Goal: Task Accomplishment & Management: Manage account settings

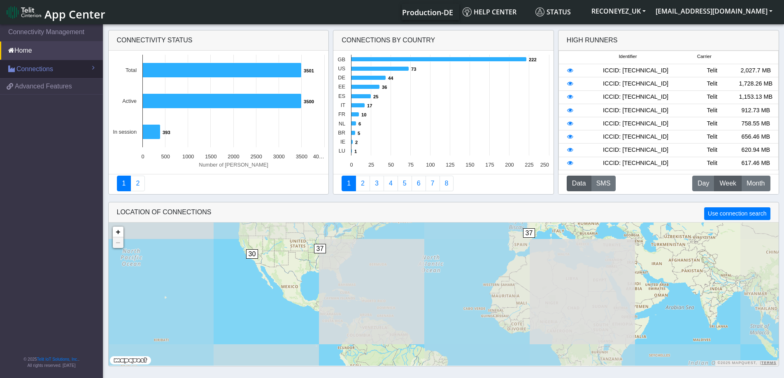
click at [54, 69] on link "Connections" at bounding box center [51, 69] width 103 height 18
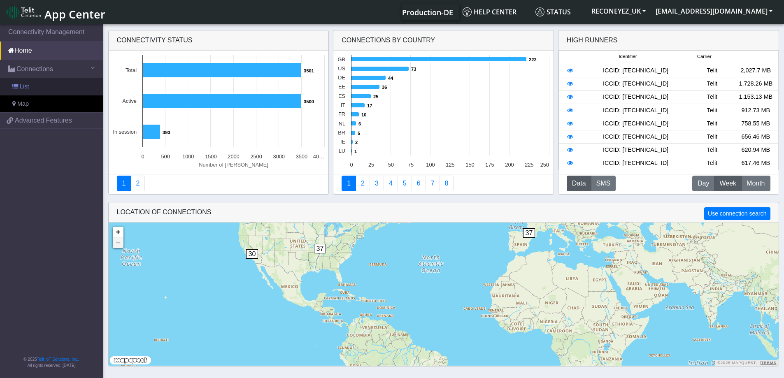
click at [44, 91] on link "List" at bounding box center [51, 86] width 103 height 17
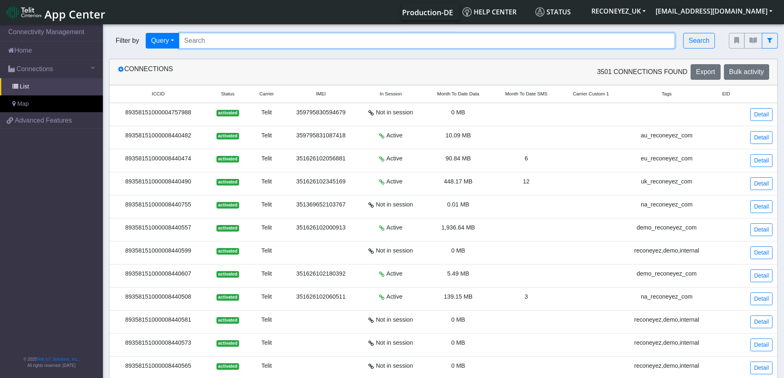
click at [240, 43] on input "Search..." at bounding box center [427, 41] width 496 height 16
paste input "89358151000008419510"
type input "89358151000008419510"
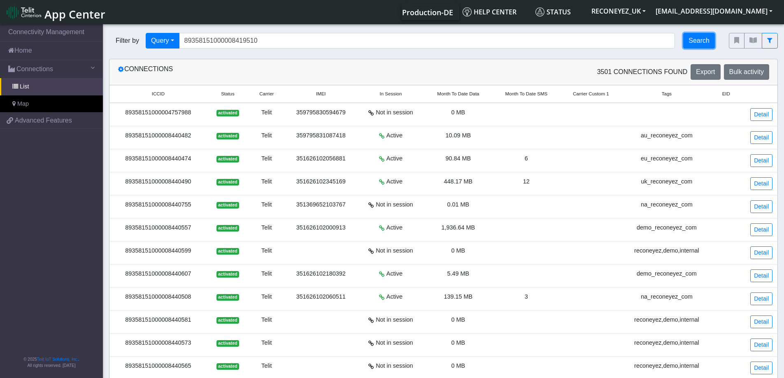
click at [709, 41] on button "Search" at bounding box center [699, 41] width 32 height 16
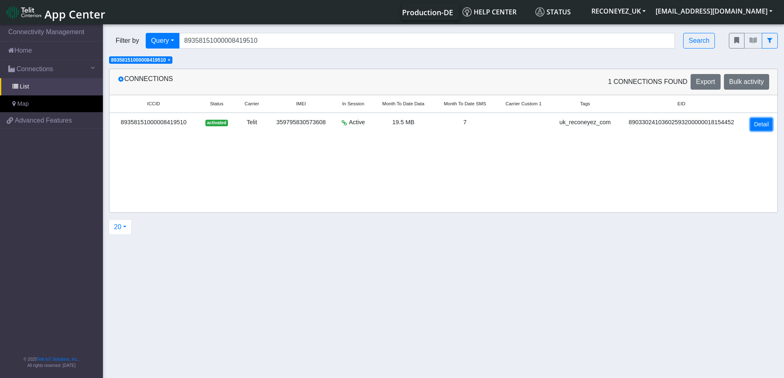
click at [763, 131] on link "Detail" at bounding box center [761, 124] width 22 height 13
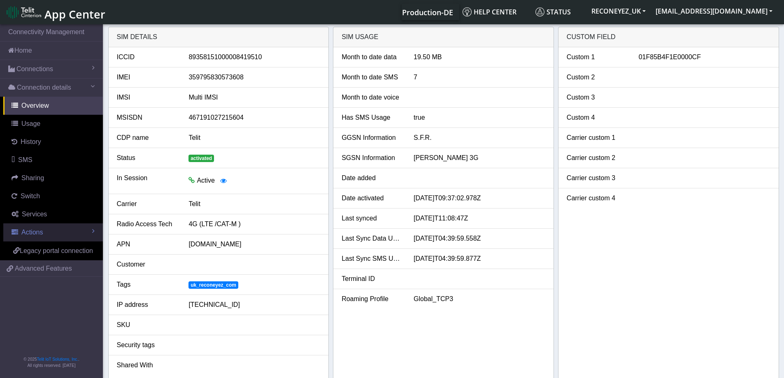
click at [47, 235] on link "Actions" at bounding box center [53, 232] width 100 height 18
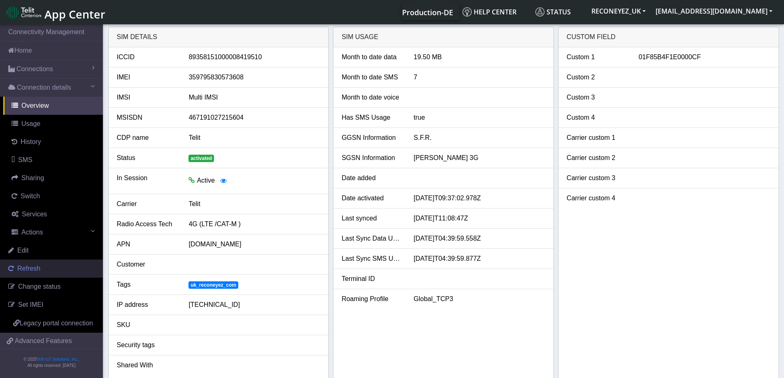
click at [53, 266] on link "Refresh" at bounding box center [51, 269] width 103 height 18
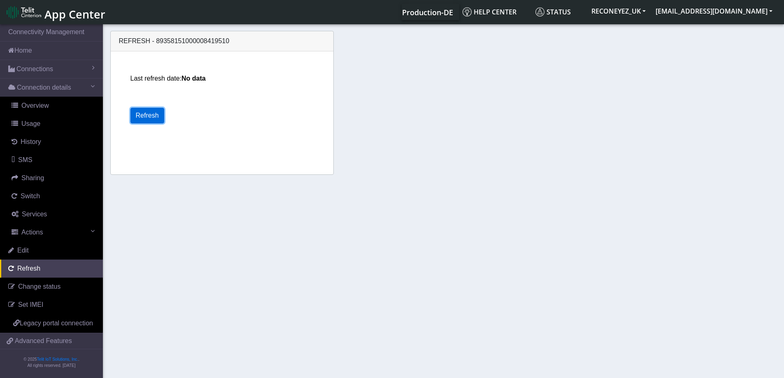
click at [152, 114] on button "Refresh" at bounding box center [147, 116] width 34 height 16
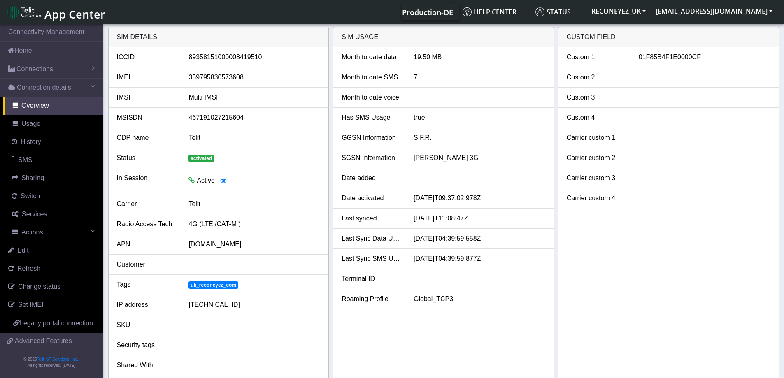
click at [231, 353] on li "Security tags" at bounding box center [219, 345] width 220 height 20
click at [42, 214] on span "Services" at bounding box center [34, 214] width 25 height 7
select select "2: 6"
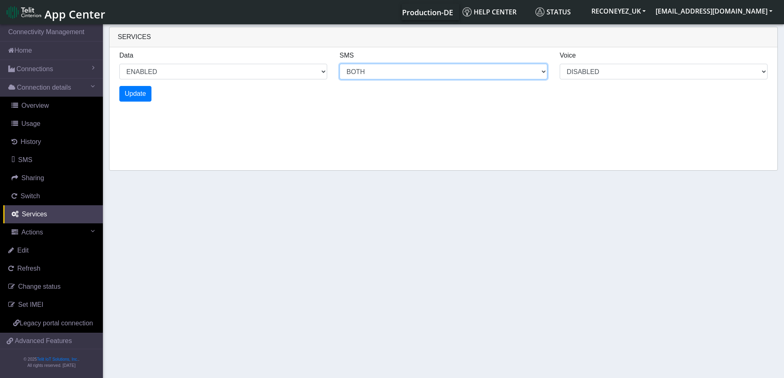
click at [390, 75] on select "MO MT BOTH DISABLED" at bounding box center [443, 72] width 208 height 16
click at [613, 151] on div "Services Data ENABLED DISABLED SMS MO MT BOTH DISABLED Voice DISABLED Update" at bounding box center [443, 99] width 669 height 144
select select "2: 0"
select select "6: 6"
select select "1: 0"
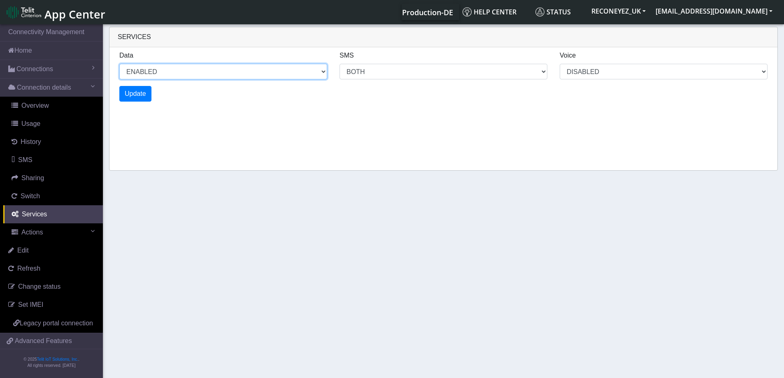
click at [262, 76] on select "ENABLED DISABLED" at bounding box center [223, 72] width 208 height 16
select select "4: 0"
select select "10: 6"
select select "2: 0"
click at [521, 144] on div "Services Data ENABLED DISABLED SMS MO MT BOTH DISABLED Voice DISABLED Update" at bounding box center [443, 99] width 669 height 144
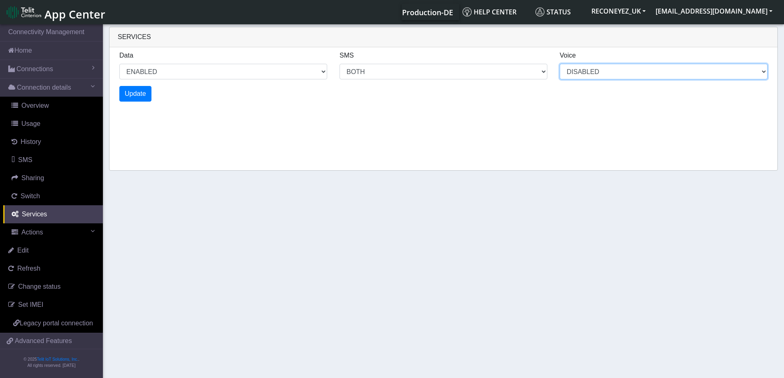
click at [588, 77] on select "DISABLED" at bounding box center [664, 72] width 208 height 16
click at [676, 144] on div "Services Data ENABLED DISABLED SMS MO MT BOTH DISABLED Voice DISABLED Update" at bounding box center [443, 99] width 669 height 144
select select "6: 0"
select select "14: 6"
select select "3: 0"
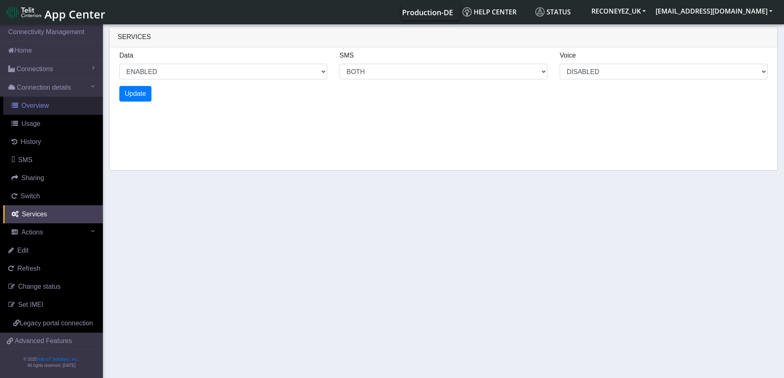
click at [47, 110] on link "Overview" at bounding box center [53, 106] width 100 height 18
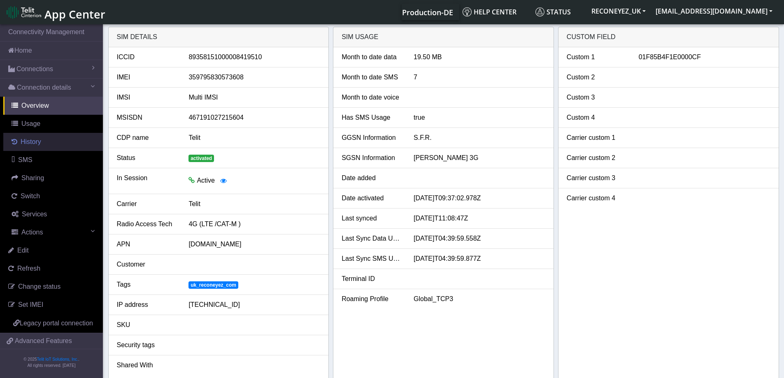
click at [44, 136] on link "History" at bounding box center [53, 142] width 100 height 18
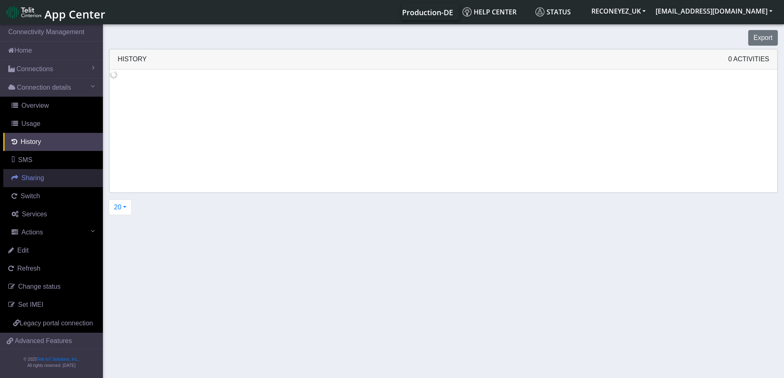
click at [38, 176] on span "Sharing" at bounding box center [32, 177] width 23 height 7
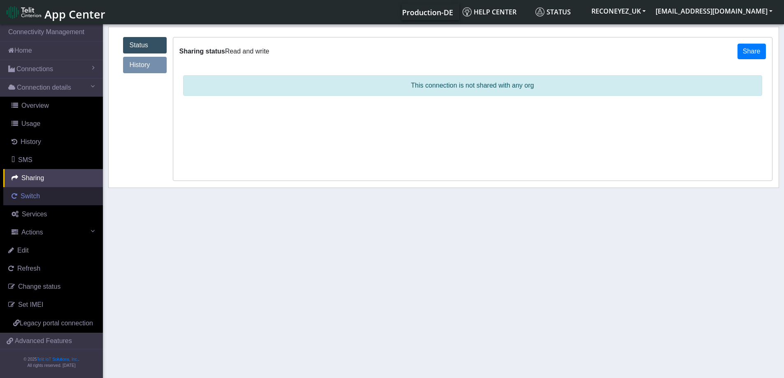
click at [37, 200] on span "Switch" at bounding box center [30, 196] width 19 height 7
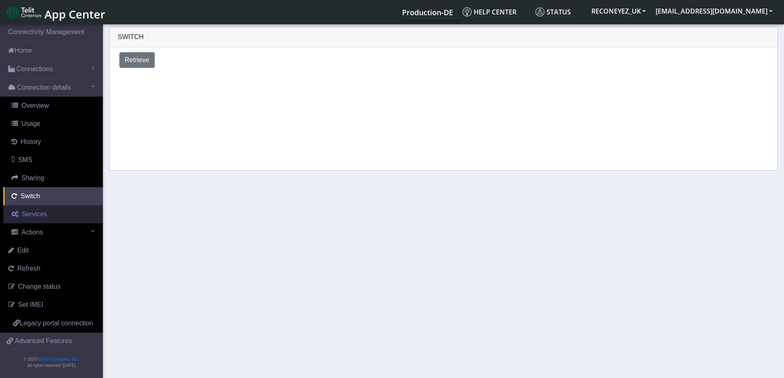
click at [36, 213] on span "Services" at bounding box center [34, 214] width 25 height 7
select select "2: 6"
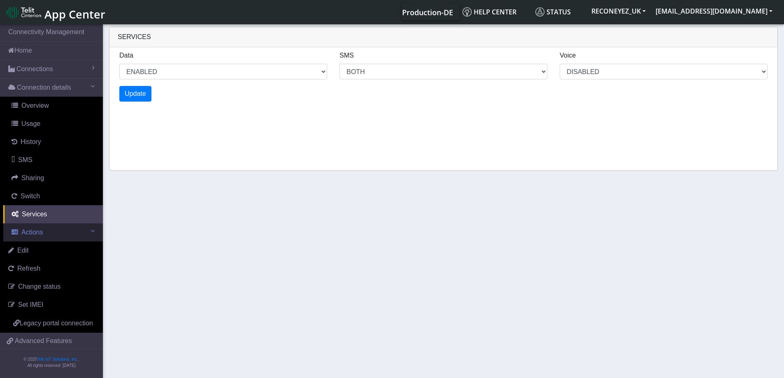
click at [50, 225] on link "Actions" at bounding box center [53, 232] width 100 height 18
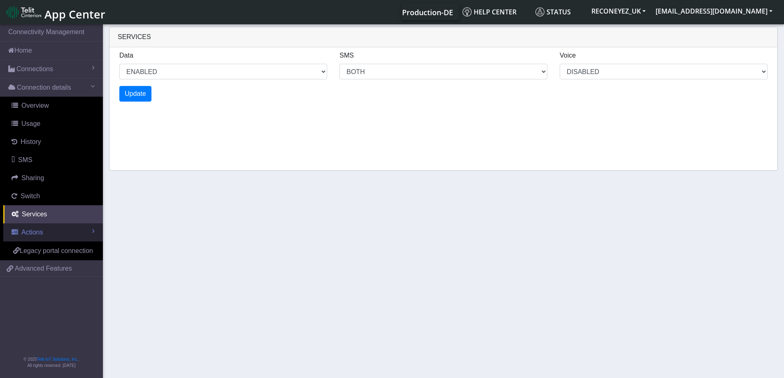
click at [50, 225] on link "Actions" at bounding box center [53, 232] width 100 height 18
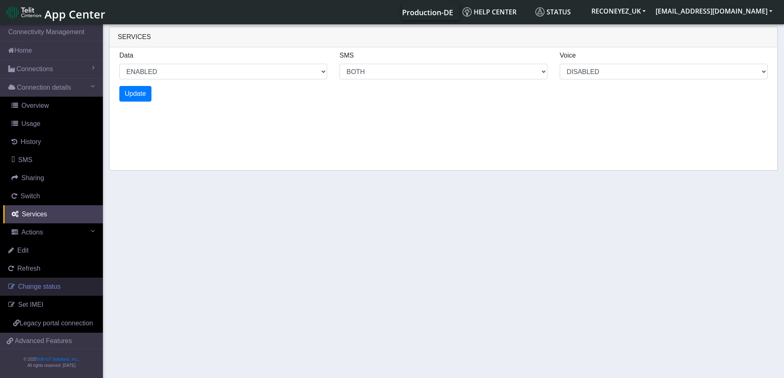
click at [58, 284] on span "Change status" at bounding box center [39, 286] width 42 height 7
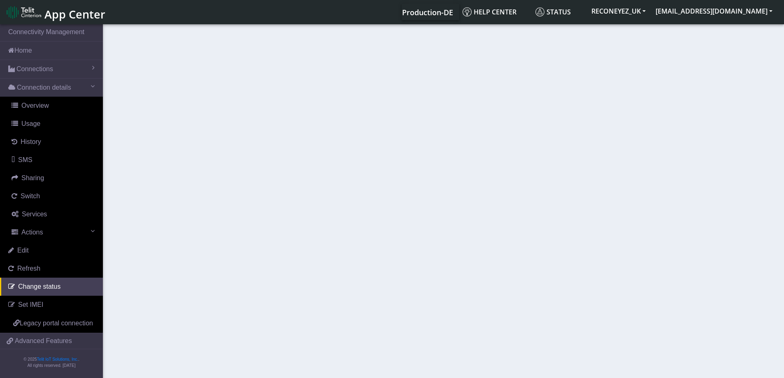
select select "activated"
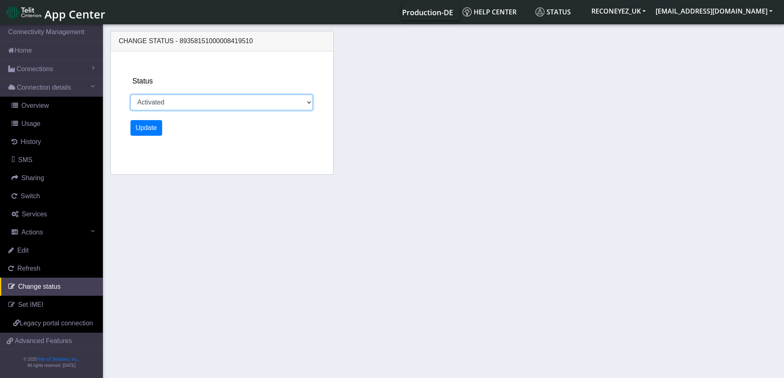
click at [225, 95] on select "Activated Deactivated" at bounding box center [221, 103] width 183 height 16
click at [256, 74] on div "Status Activated Deactivated Update" at bounding box center [231, 112] width 209 height 123
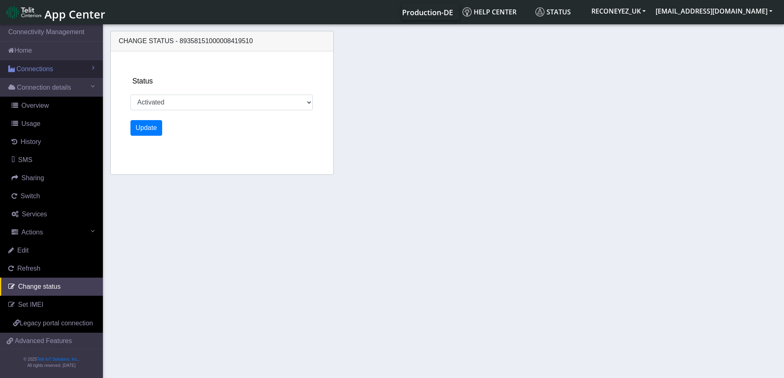
click at [70, 72] on link "Connections" at bounding box center [51, 69] width 103 height 18
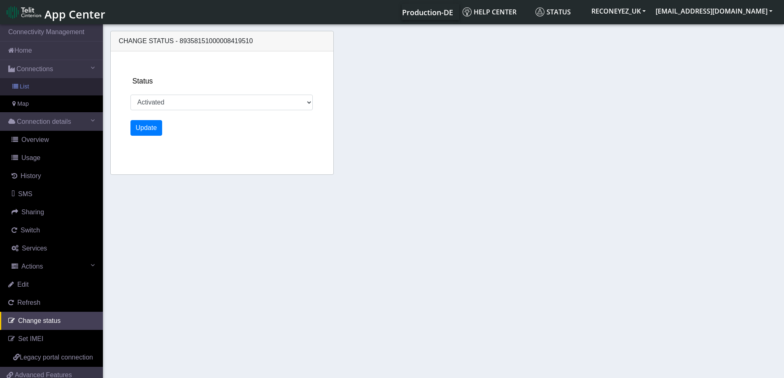
click at [41, 86] on link "List" at bounding box center [51, 86] width 103 height 17
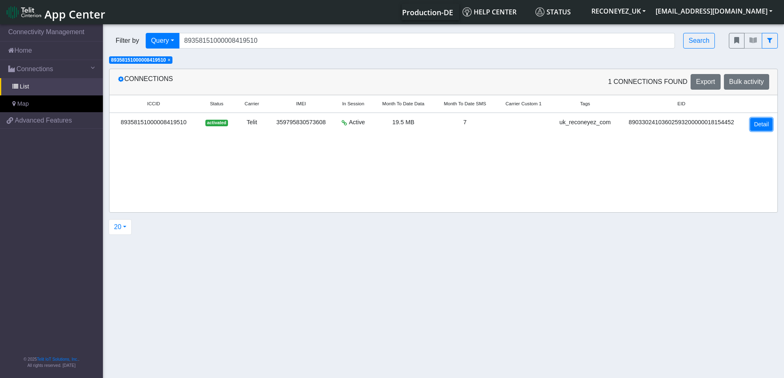
click at [766, 128] on link "Detail" at bounding box center [761, 124] width 22 height 13
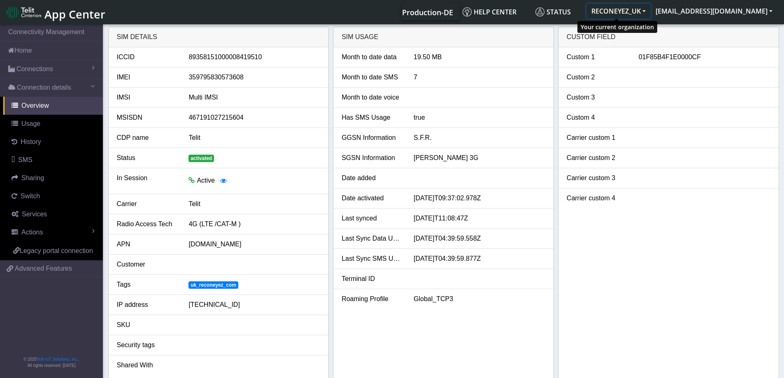
click at [621, 17] on button "RECONEYEZ_UK" at bounding box center [618, 11] width 64 height 15
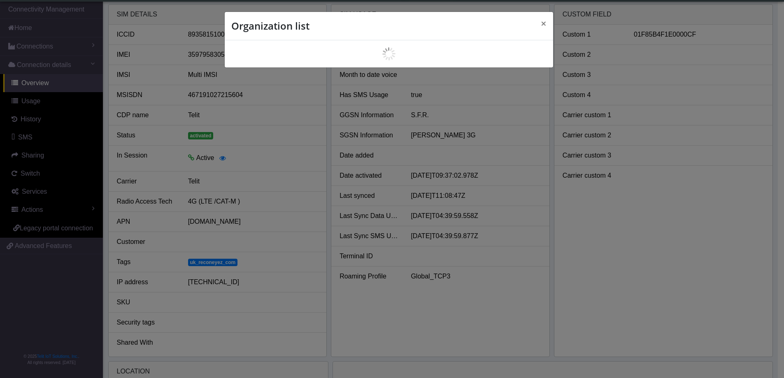
scroll to position [3, 0]
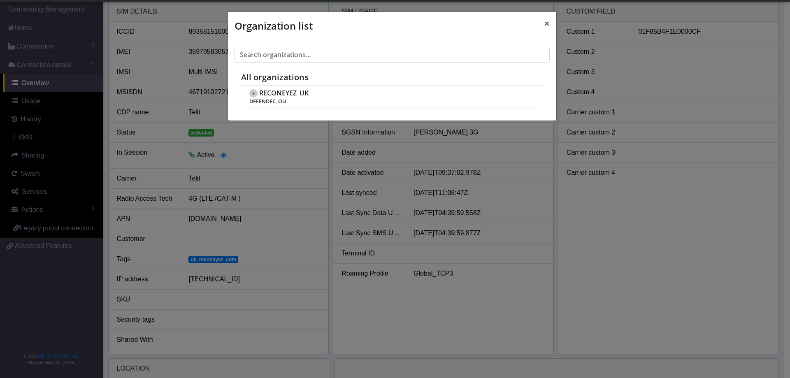
click at [544, 28] on span "×" at bounding box center [547, 23] width 6 height 14
